Goal: Task Accomplishment & Management: Manage account settings

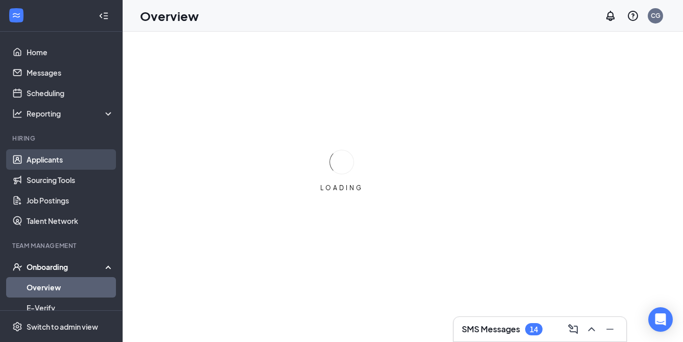
click at [48, 161] on link "Applicants" at bounding box center [70, 159] width 87 height 20
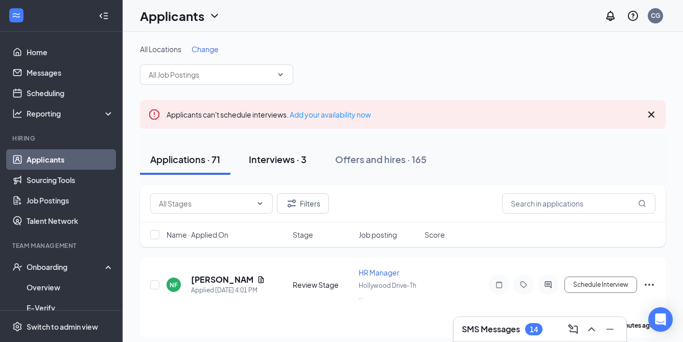
click at [306, 165] on div "Interviews · 3" at bounding box center [278, 159] width 58 height 13
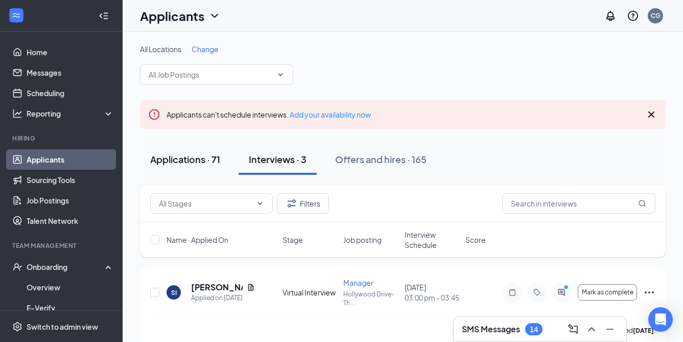
click at [204, 162] on div "Applications · 71" at bounding box center [185, 159] width 70 height 13
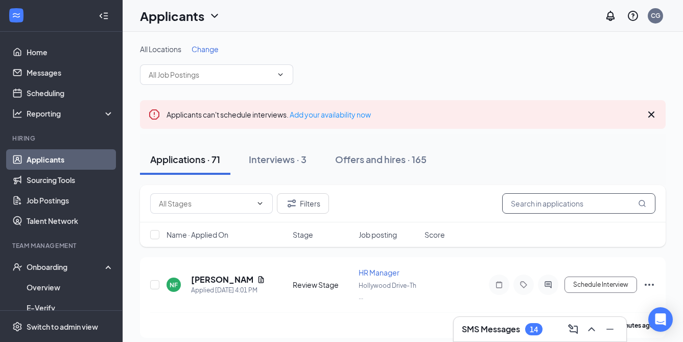
click at [538, 205] on input "text" at bounding box center [578, 203] width 153 height 20
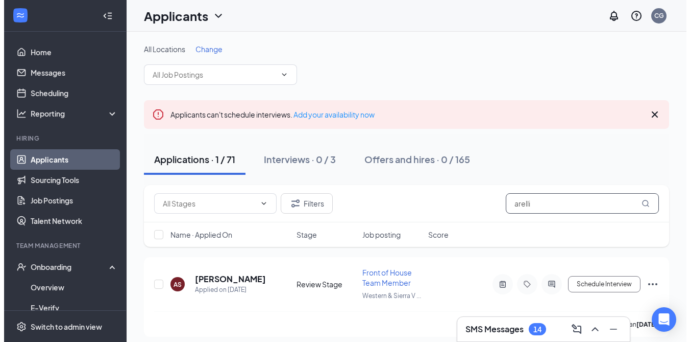
scroll to position [6, 0]
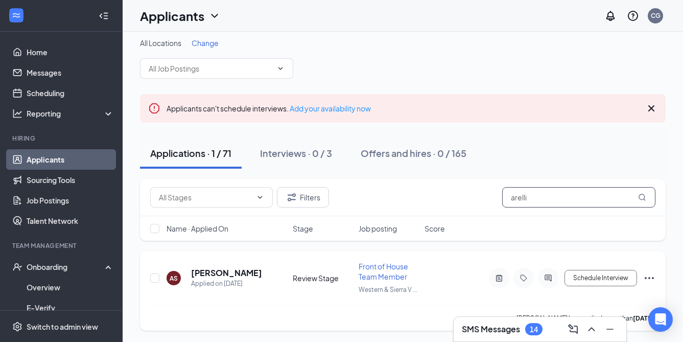
type input "arelli"
click at [231, 274] on h5 "[PERSON_NAME]" at bounding box center [226, 272] width 71 height 11
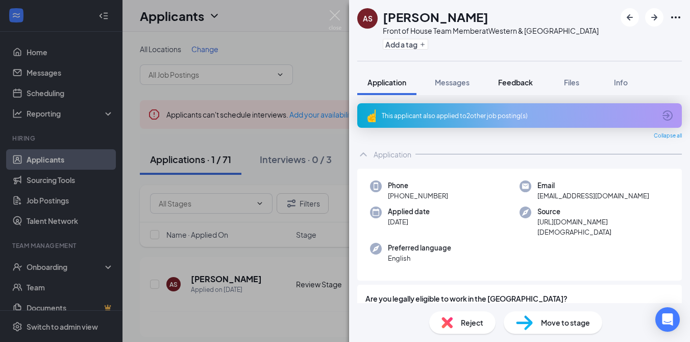
click at [511, 87] on button "Feedback" at bounding box center [515, 82] width 55 height 26
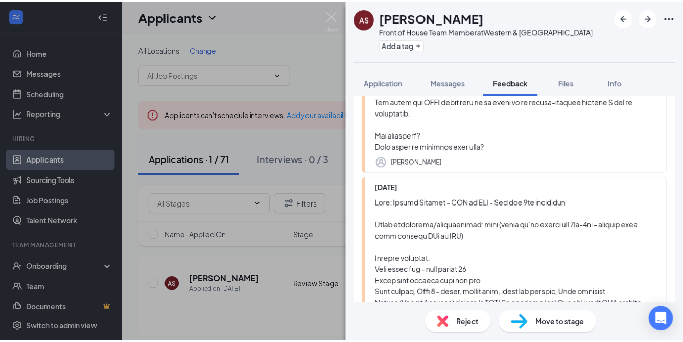
scroll to position [419, 0]
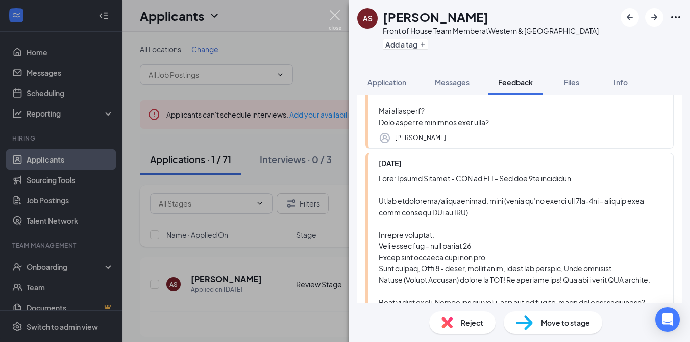
click at [337, 17] on img at bounding box center [335, 20] width 13 height 20
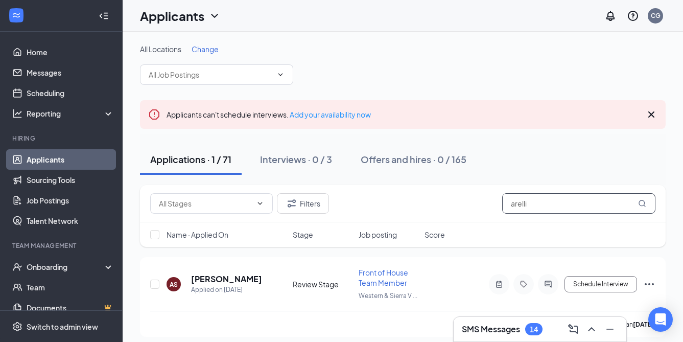
click at [551, 205] on input "arelli" at bounding box center [578, 203] width 153 height 20
